Goal: Task Accomplishment & Management: Manage account settings

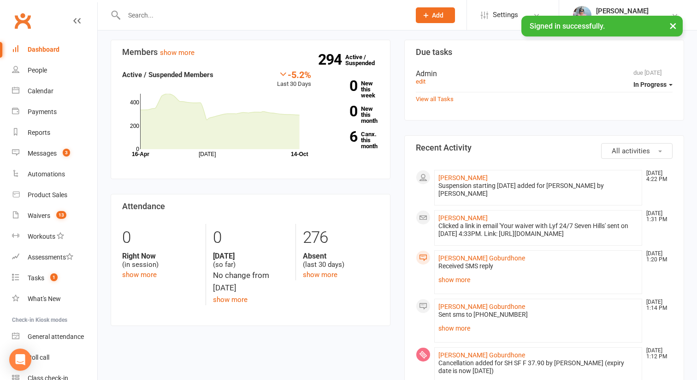
scroll to position [89, 0]
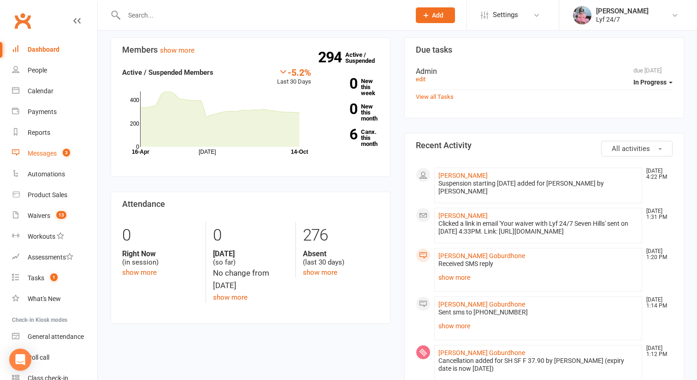
click at [41, 154] on div "Messages" at bounding box center [42, 152] width 29 height 7
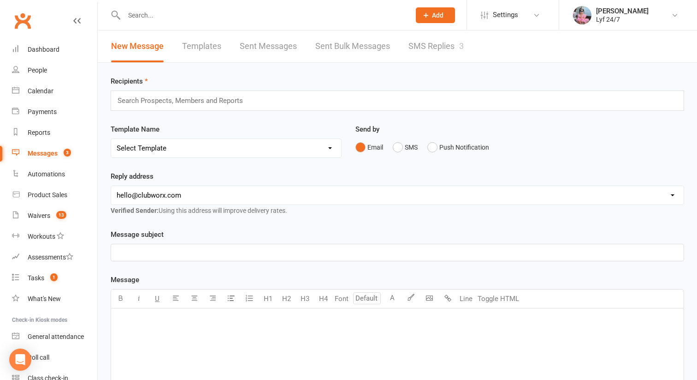
click at [436, 46] on link "SMS Replies 3" at bounding box center [436, 46] width 55 height 32
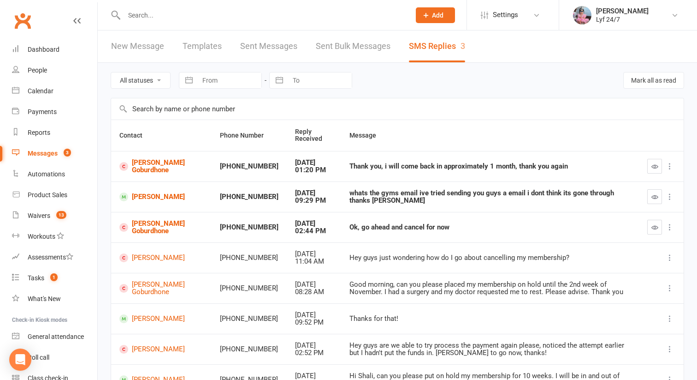
click at [137, 52] on link "New Message" at bounding box center [137, 46] width 53 height 32
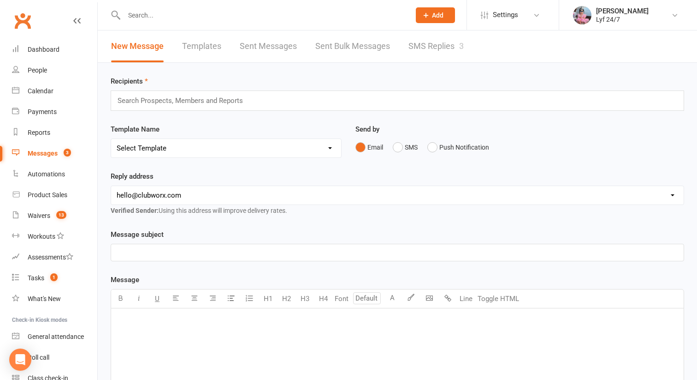
click at [204, 67] on div "Recipients Search Prospects, Members and Reports Template Name Select Template …" at bounding box center [397, 324] width 599 height 523
click at [204, 47] on link "Templates" at bounding box center [201, 46] width 39 height 32
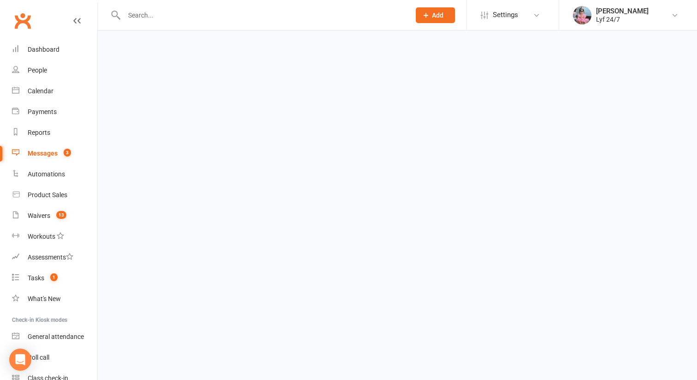
select select "100"
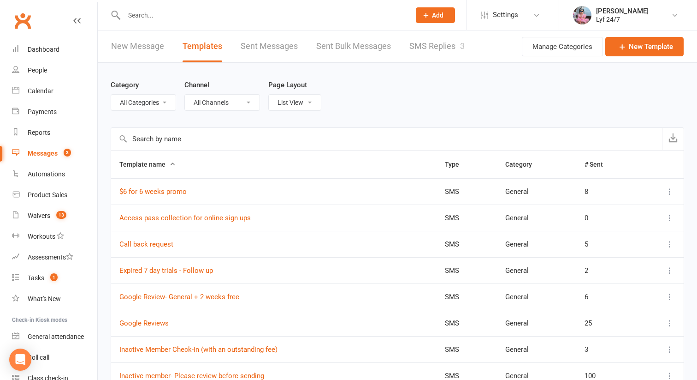
click at [435, 42] on link "SMS Replies 3" at bounding box center [436, 46] width 55 height 32
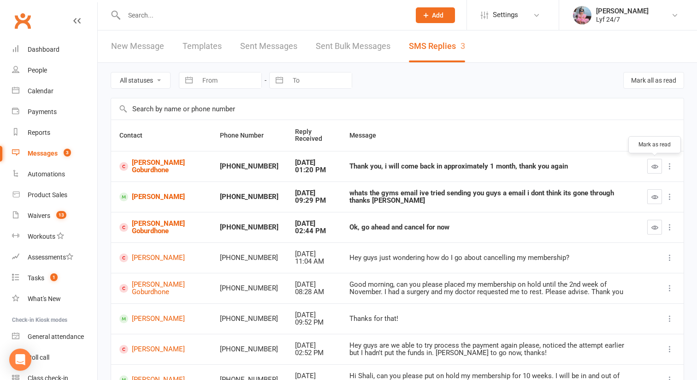
click at [660, 166] on button "button" at bounding box center [654, 166] width 15 height 15
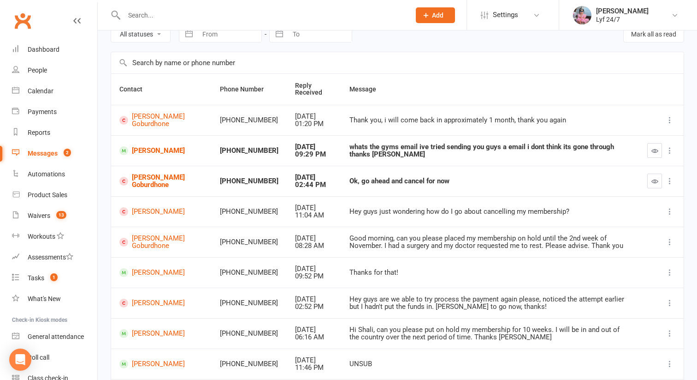
scroll to position [47, 0]
click at [658, 157] on td at bounding box center [661, 149] width 45 height 30
click at [654, 155] on button "button" at bounding box center [654, 149] width 15 height 15
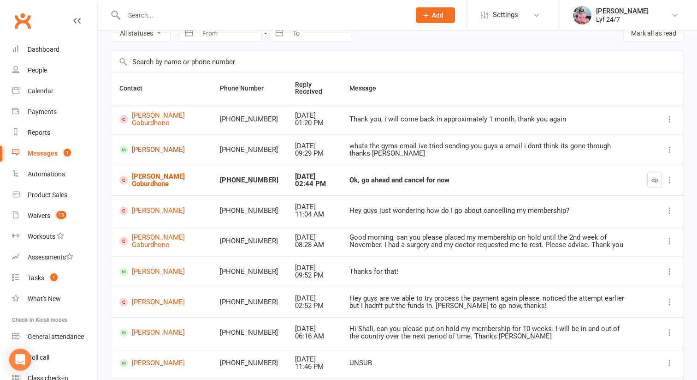
click at [142, 150] on link "[PERSON_NAME]" at bounding box center [161, 149] width 84 height 9
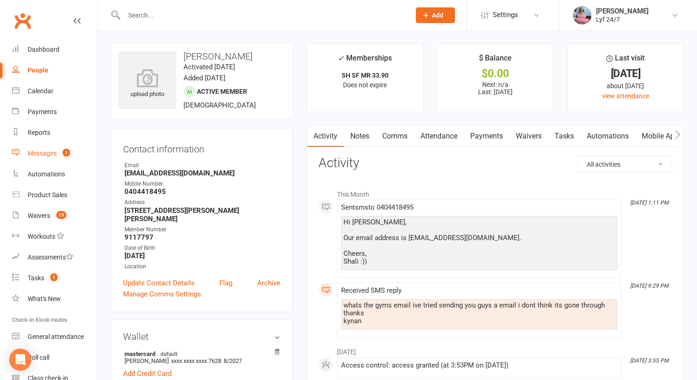
click at [53, 149] on div "Messages" at bounding box center [42, 152] width 29 height 7
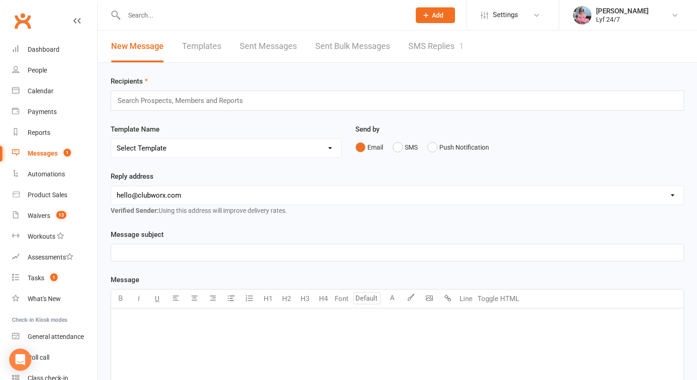
click at [446, 32] on link "SMS Replies 1" at bounding box center [436, 46] width 55 height 32
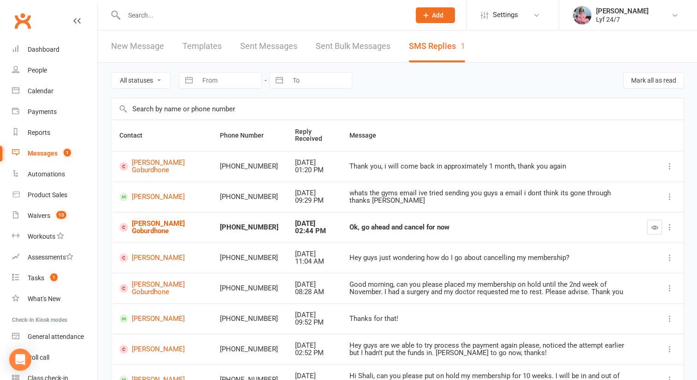
scroll to position [48, 0]
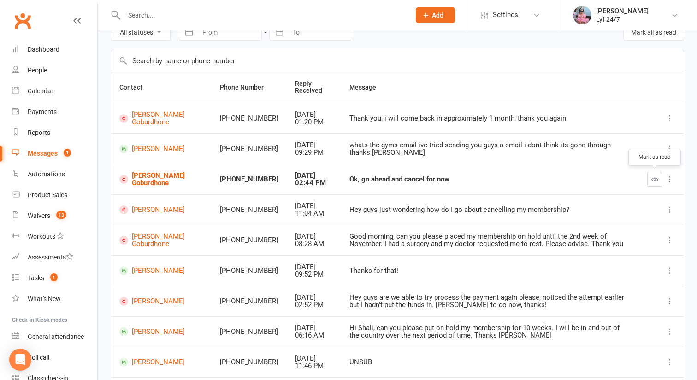
click at [650, 181] on button "button" at bounding box center [654, 179] width 15 height 15
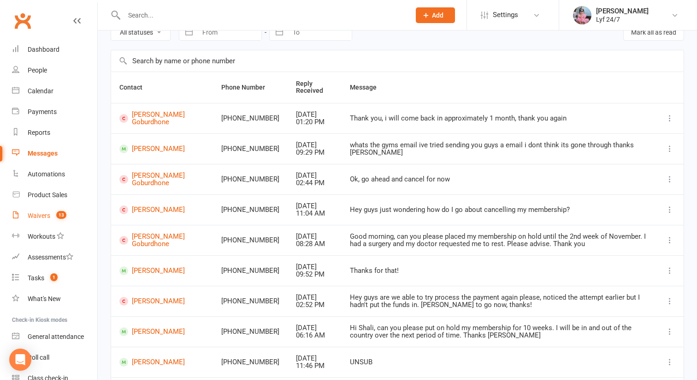
click at [51, 211] on link "Waivers 13" at bounding box center [54, 215] width 85 height 21
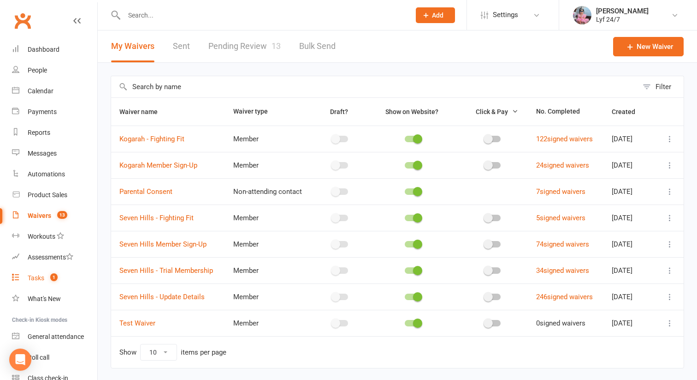
click at [55, 279] on span "1" at bounding box center [53, 277] width 7 height 8
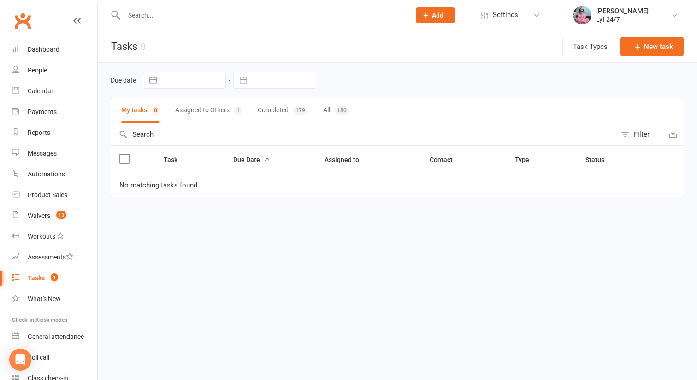
click at [220, 118] on button "Assigned to Others 1" at bounding box center [208, 110] width 67 height 24
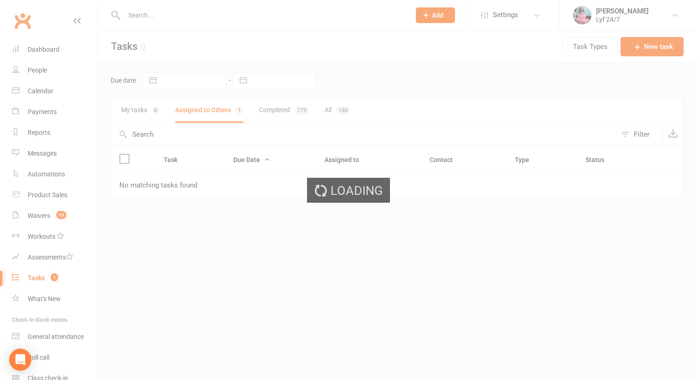
select select "started"
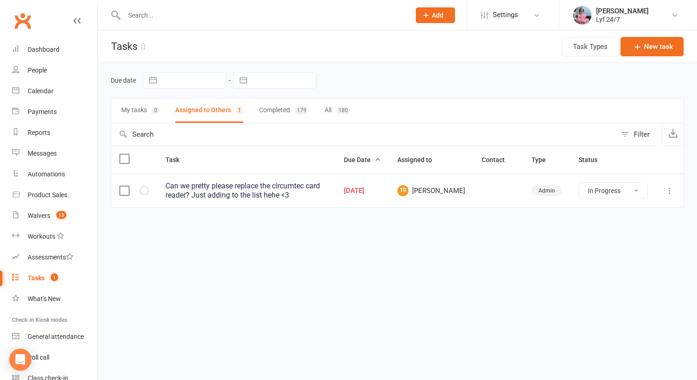
select select "started"
click at [129, 186] on label at bounding box center [123, 190] width 9 height 9
click at [129, 186] on input "checkbox" at bounding box center [123, 186] width 9 height 0
select select "started"
click at [669, 196] on td at bounding box center [670, 190] width 28 height 34
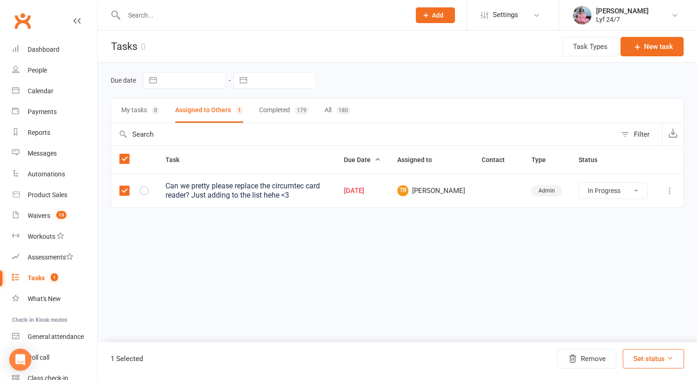
click at [669, 188] on icon at bounding box center [669, 190] width 9 height 9
click at [629, 247] on link "Delete" at bounding box center [629, 245] width 91 height 18
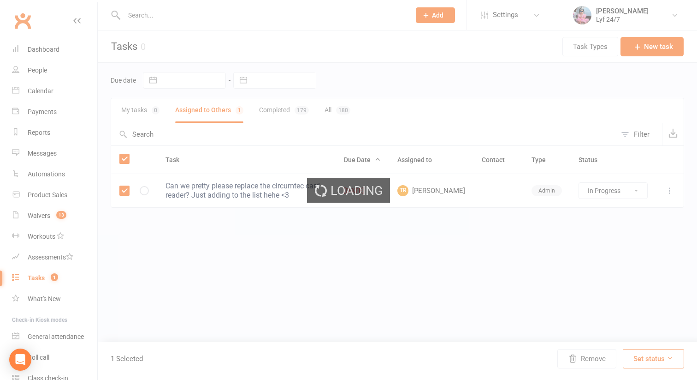
select select "started"
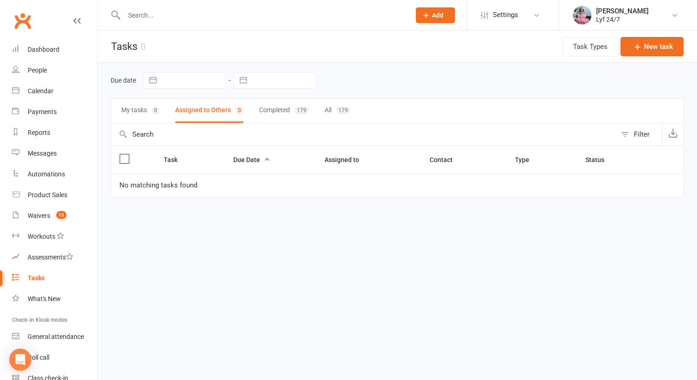
click at [270, 107] on button "Completed 179" at bounding box center [284, 110] width 50 height 24
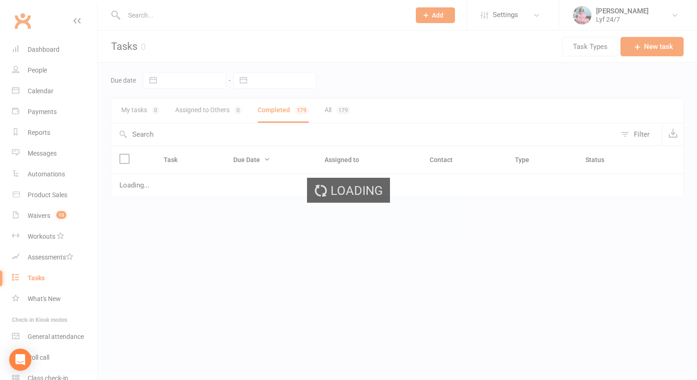
select select "finished"
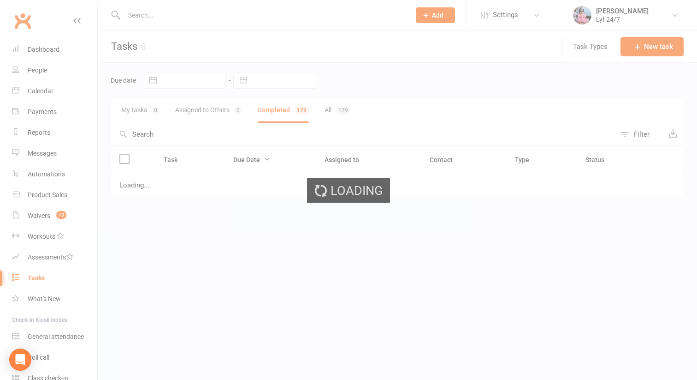
select select "finished"
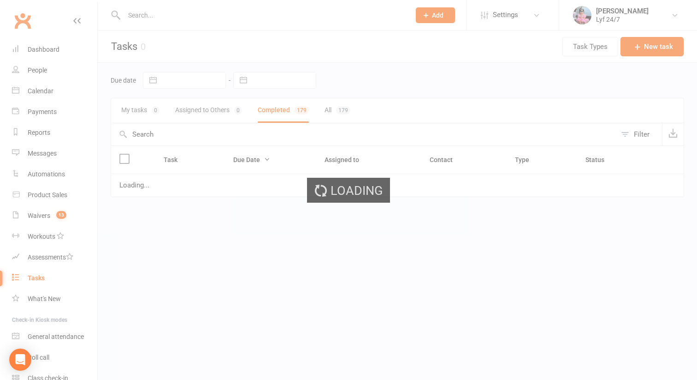
select select "finished"
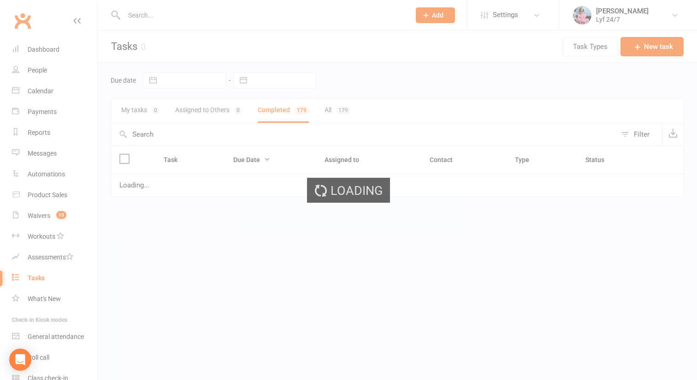
select select "finished"
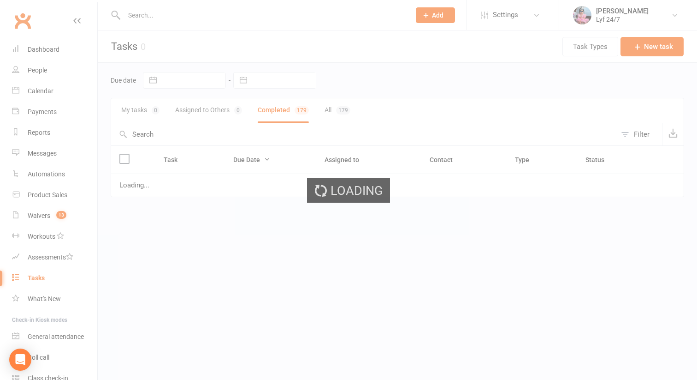
select select "finished"
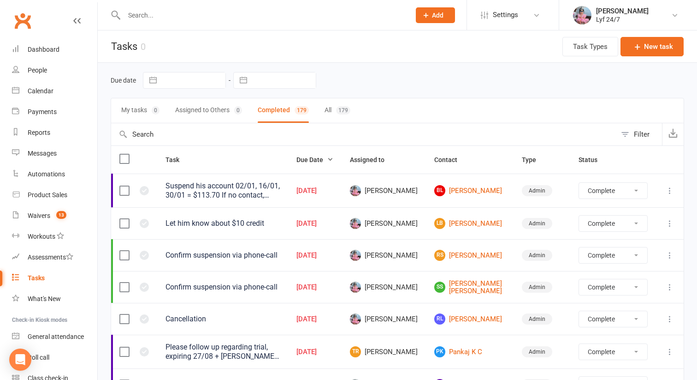
select select "finished"
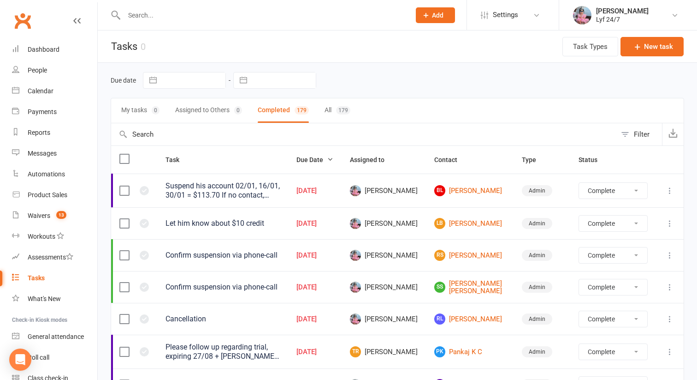
select select "finished"
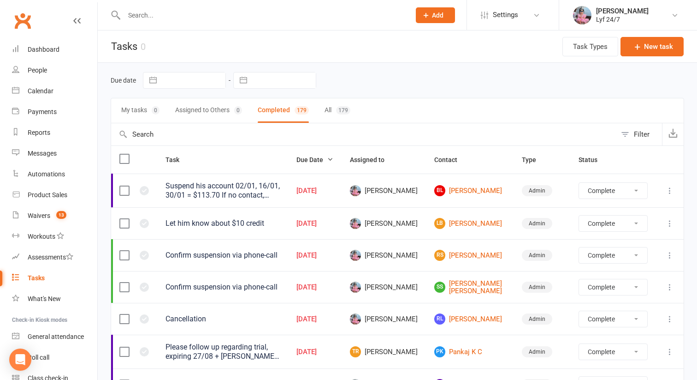
select select "finished"
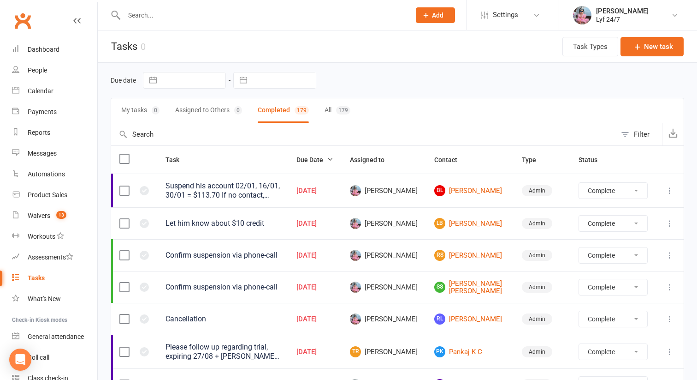
select select "finished"
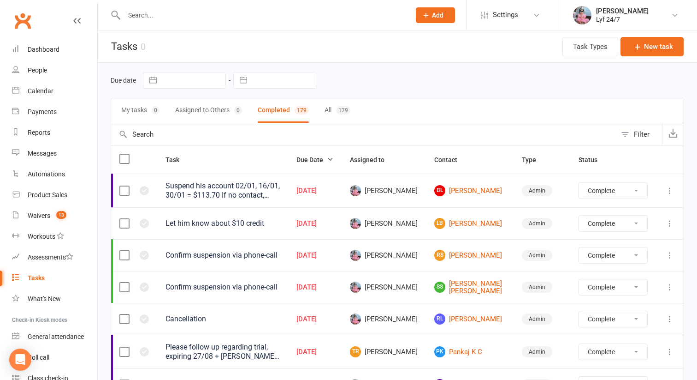
select select "finished"
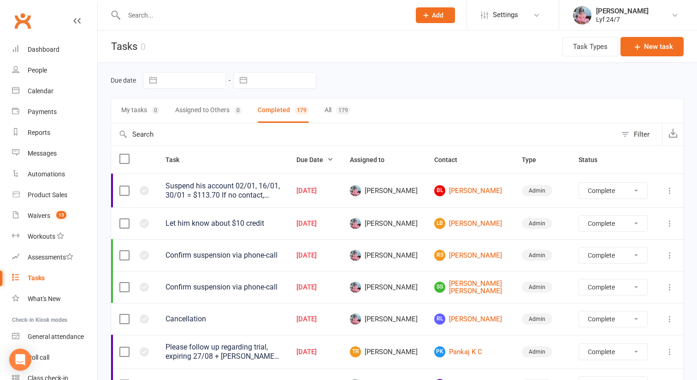
click at [213, 109] on button "Assigned to Others 0" at bounding box center [208, 110] width 67 height 24
select select "finished"
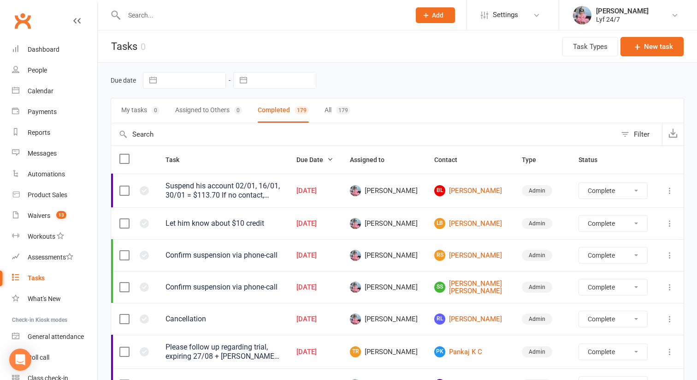
select select "finished"
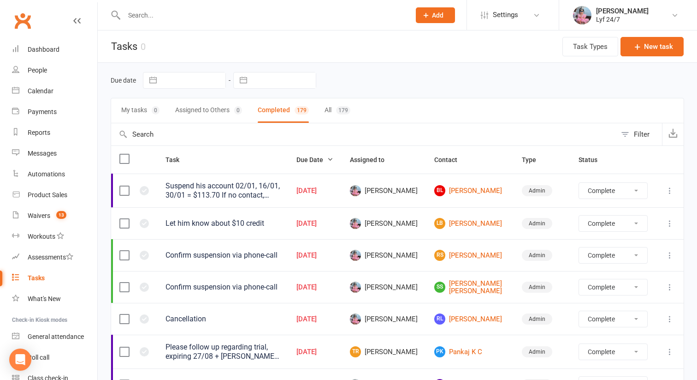
select select "finished"
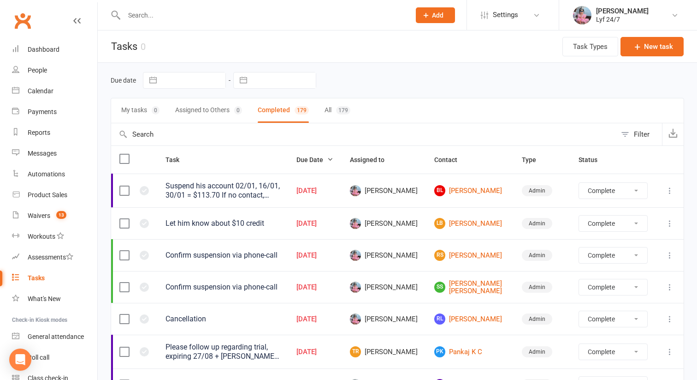
select select "finished"
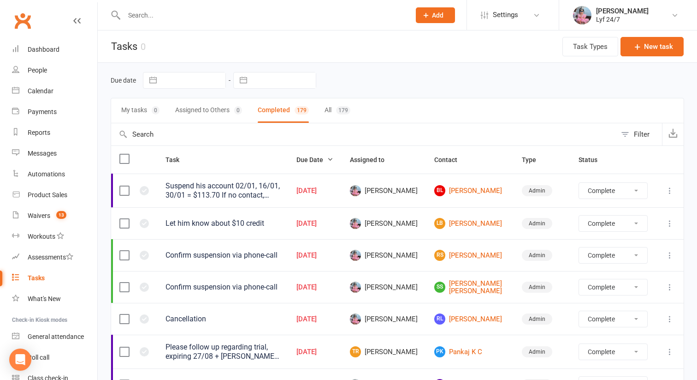
select select "finished"
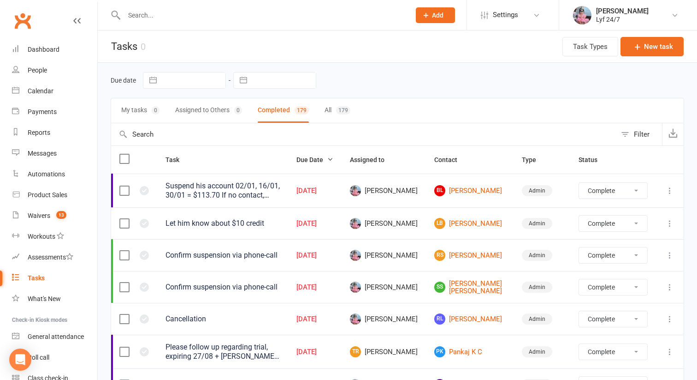
select select "finished"
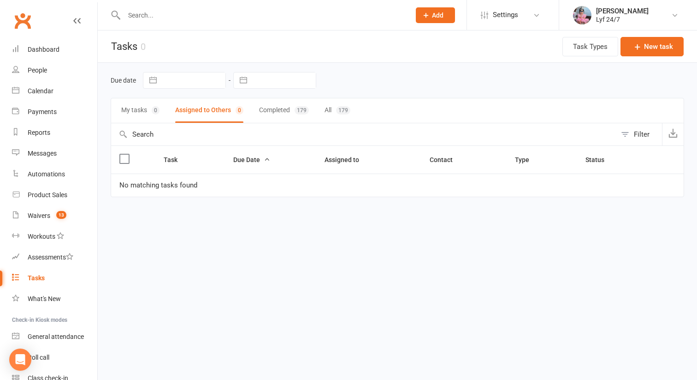
click at [135, 113] on button "My tasks 0" at bounding box center [140, 110] width 38 height 24
click at [37, 59] on link "Dashboard" at bounding box center [54, 49] width 85 height 21
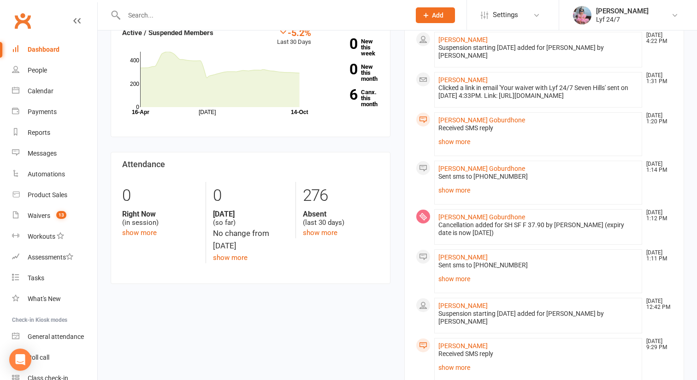
scroll to position [130, 0]
